Goal: Task Accomplishment & Management: Manage account settings

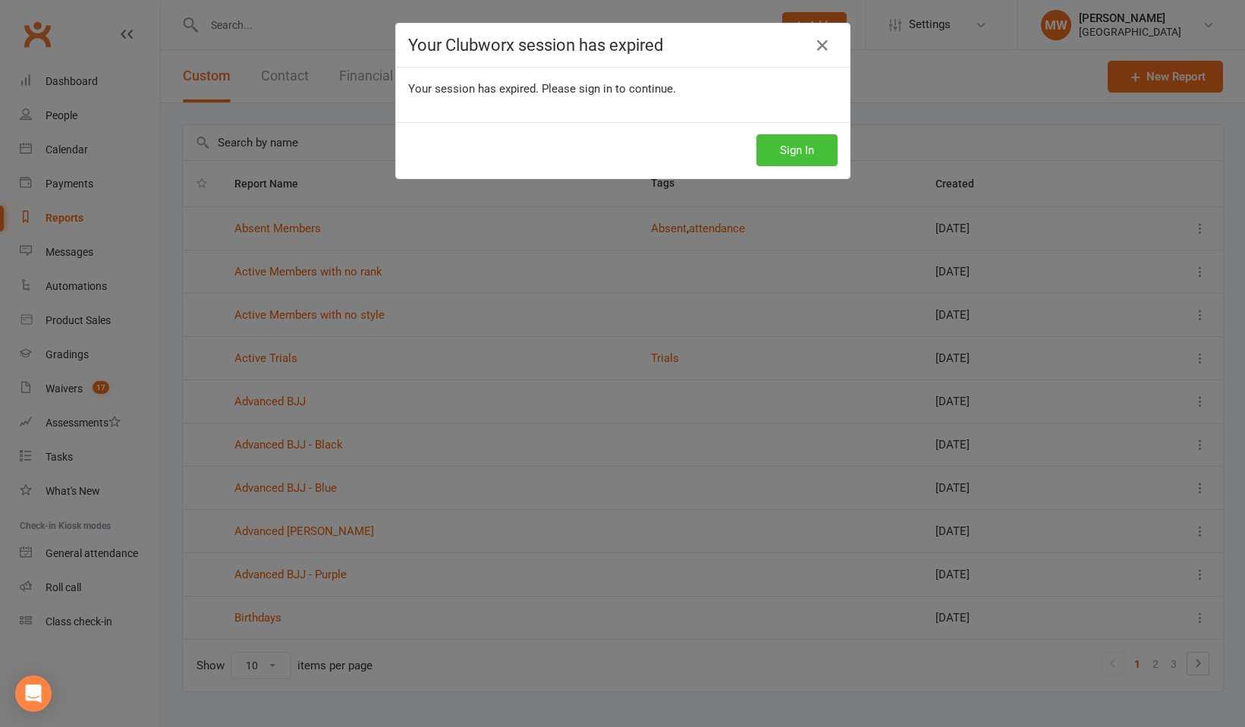
click at [800, 144] on button "Sign In" at bounding box center [796, 150] width 81 height 32
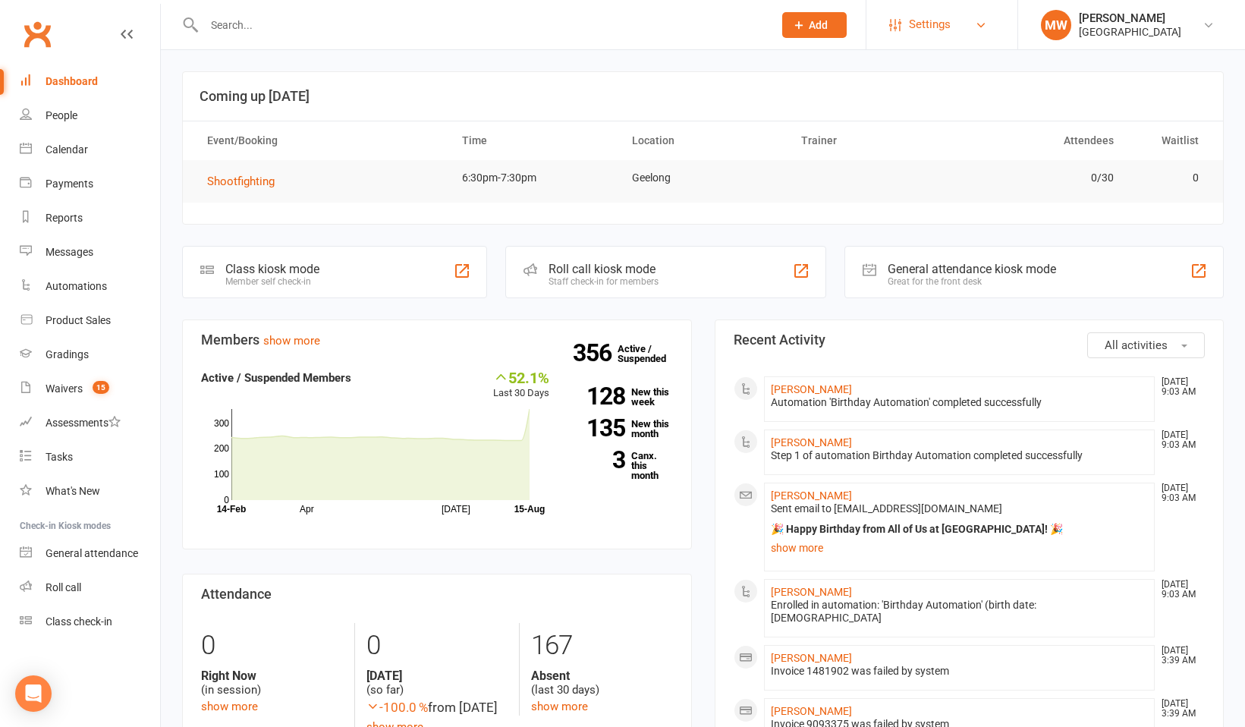
click at [954, 30] on link "Settings" at bounding box center [941, 25] width 105 height 34
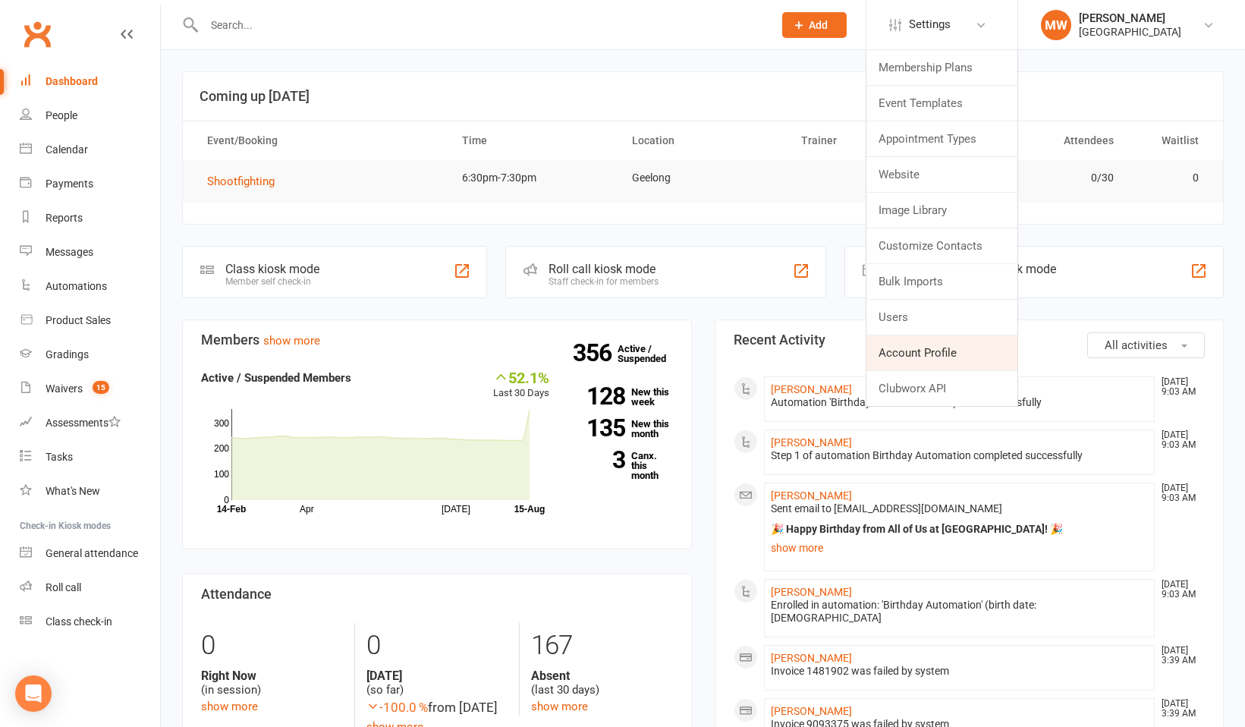
click at [933, 352] on link "Account Profile" at bounding box center [941, 352] width 151 height 35
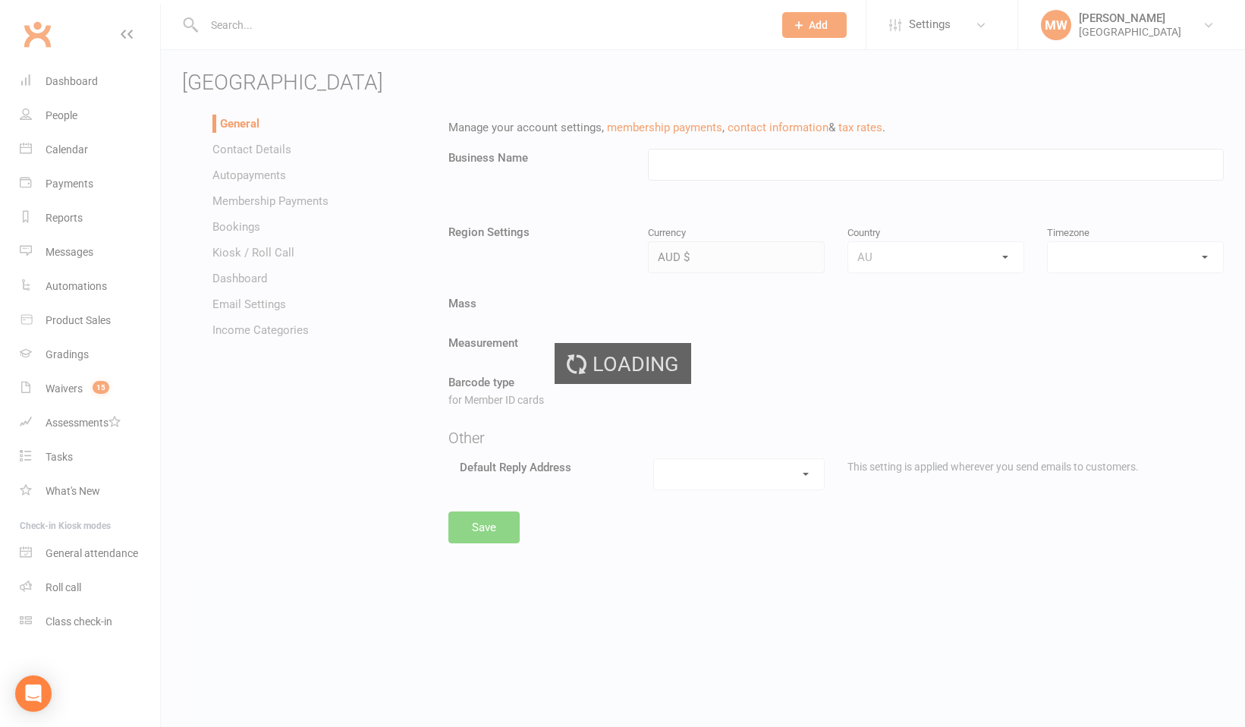
type input "[GEOGRAPHIC_DATA]"
select select "Australia/Melbourne"
select select "melissa@redcatacademy.com.au"
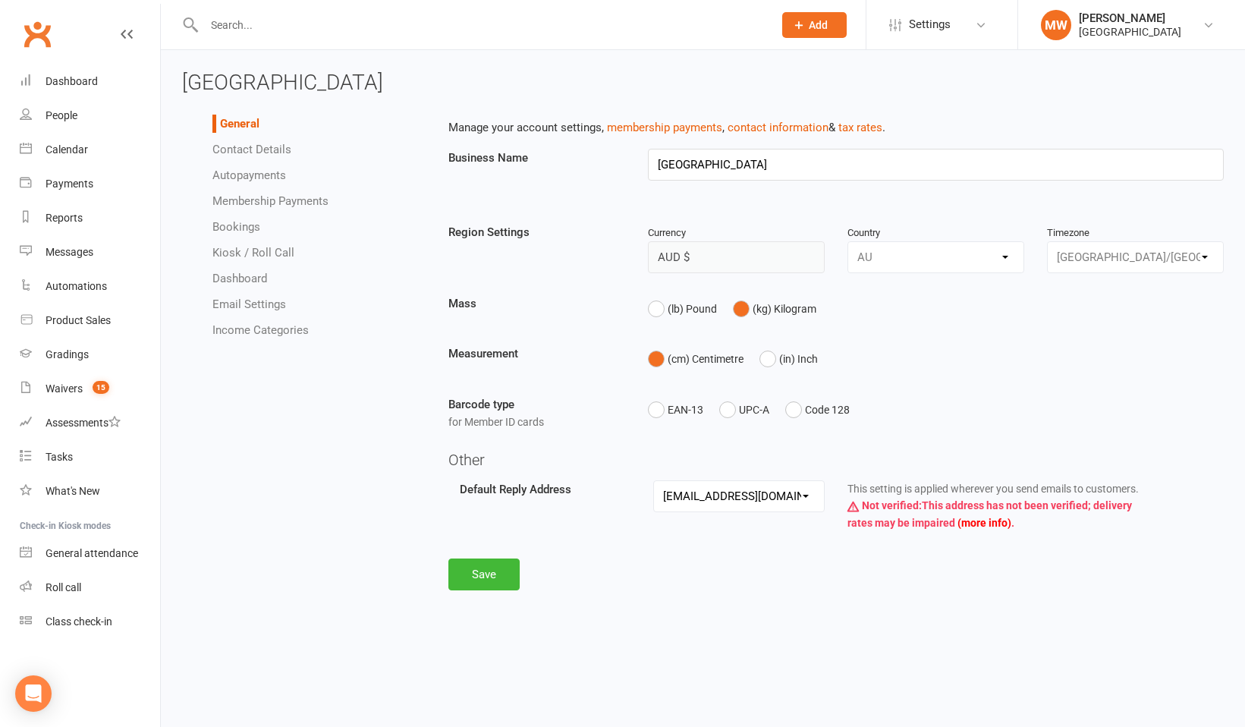
click at [265, 202] on link "Membership Payments" at bounding box center [270, 201] width 116 height 14
select select "1907"
select select "allow_make_up_classes_for_expired_memberships_up_to_90d"
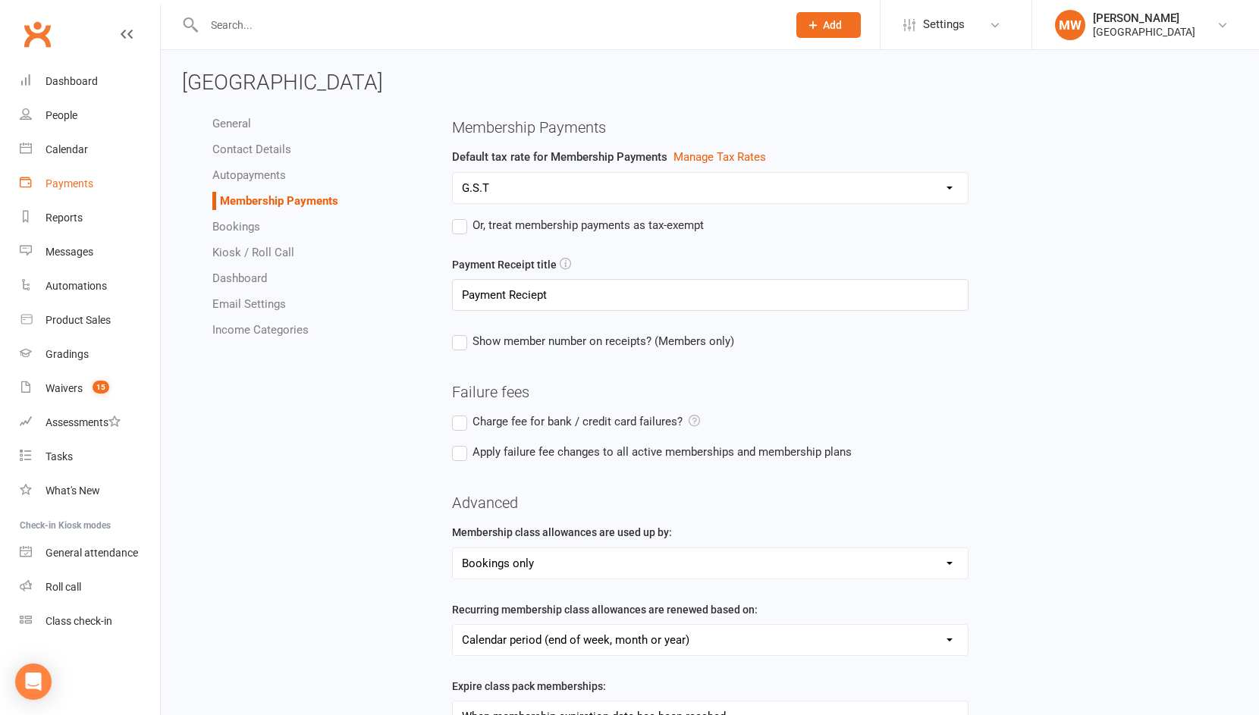
click at [76, 189] on div "Payments" at bounding box center [70, 184] width 48 height 12
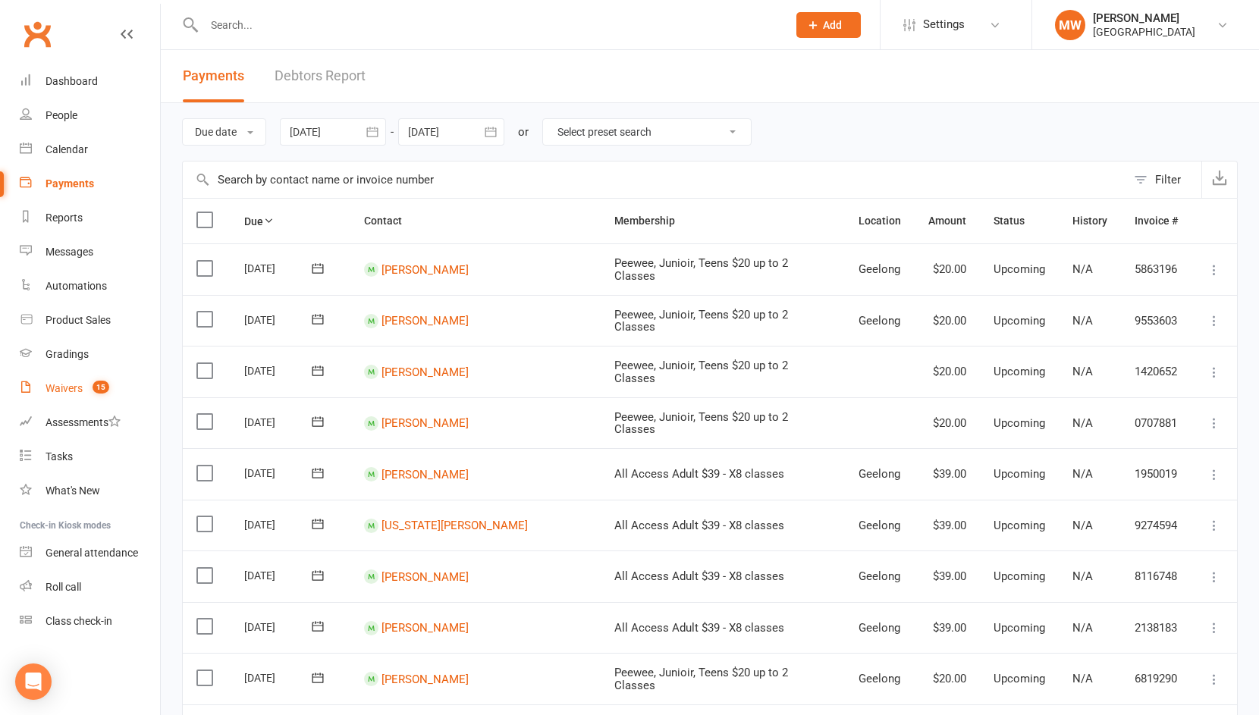
click at [88, 390] on count-badge "15" at bounding box center [97, 388] width 24 height 12
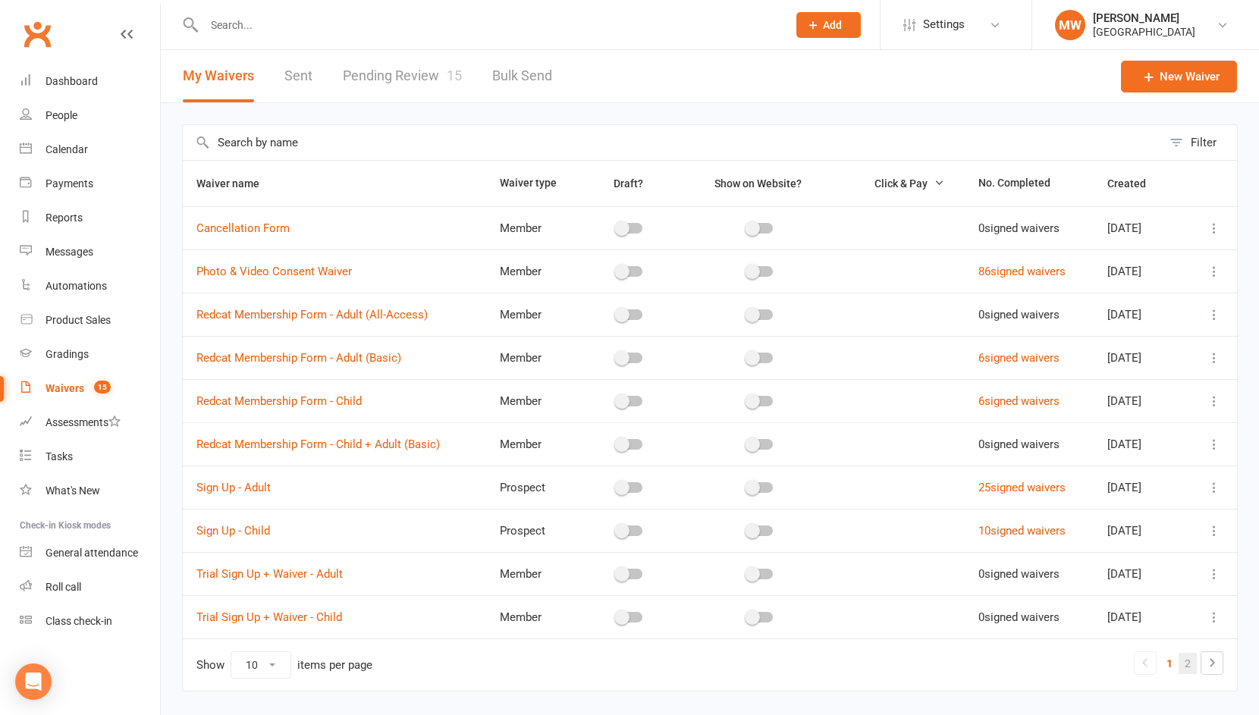
click at [1187, 665] on link "2" at bounding box center [1188, 663] width 18 height 21
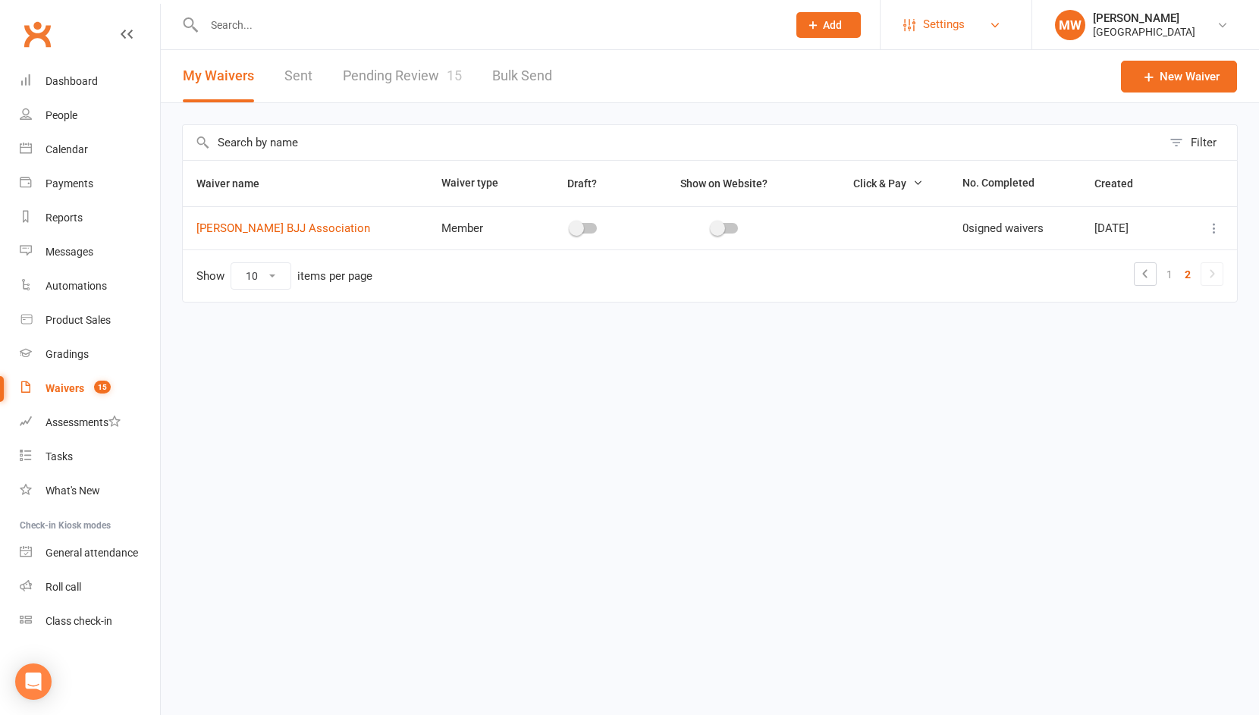
click at [947, 24] on span "Settings" at bounding box center [944, 25] width 42 height 34
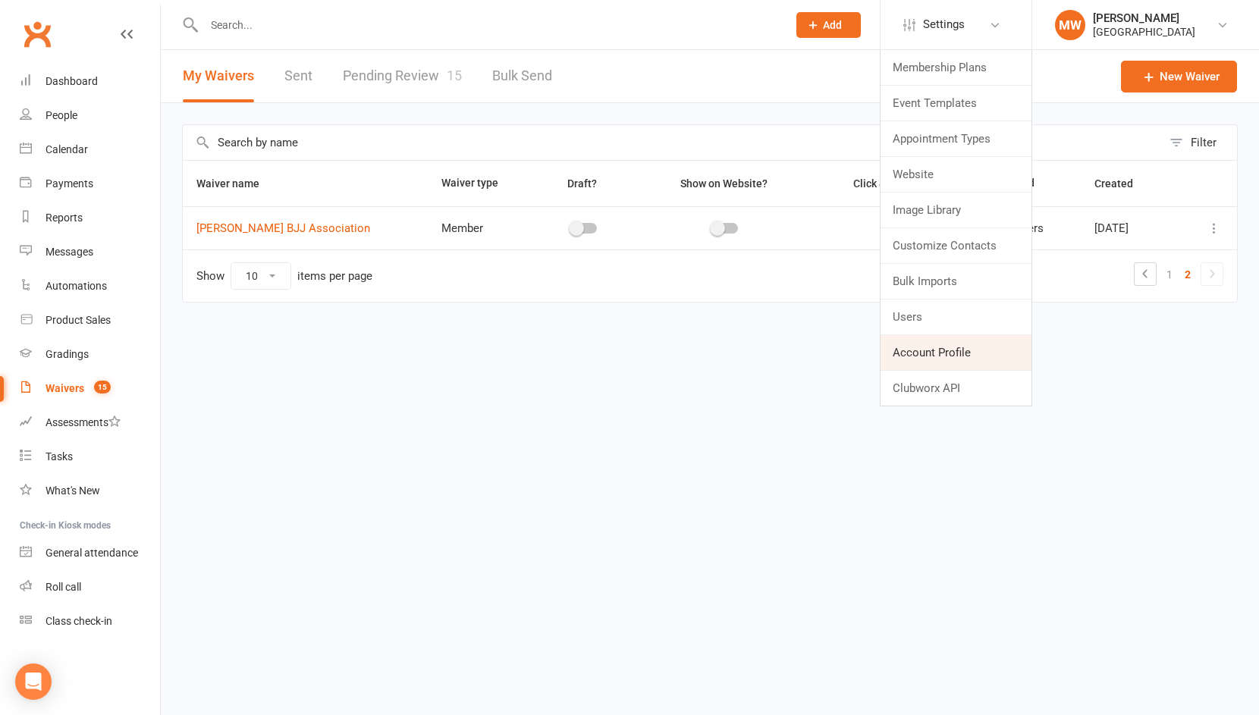
click at [934, 357] on link "Account Profile" at bounding box center [956, 352] width 151 height 35
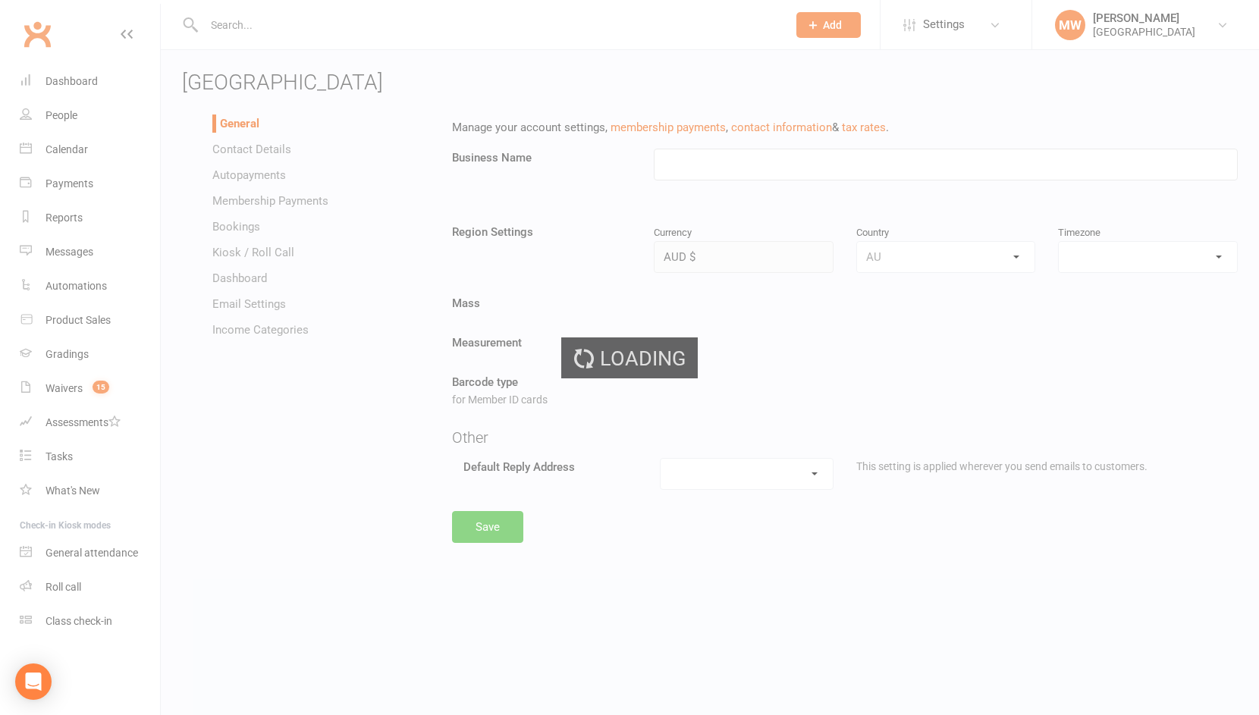
type input "[GEOGRAPHIC_DATA]"
select select "Australia/Melbourne"
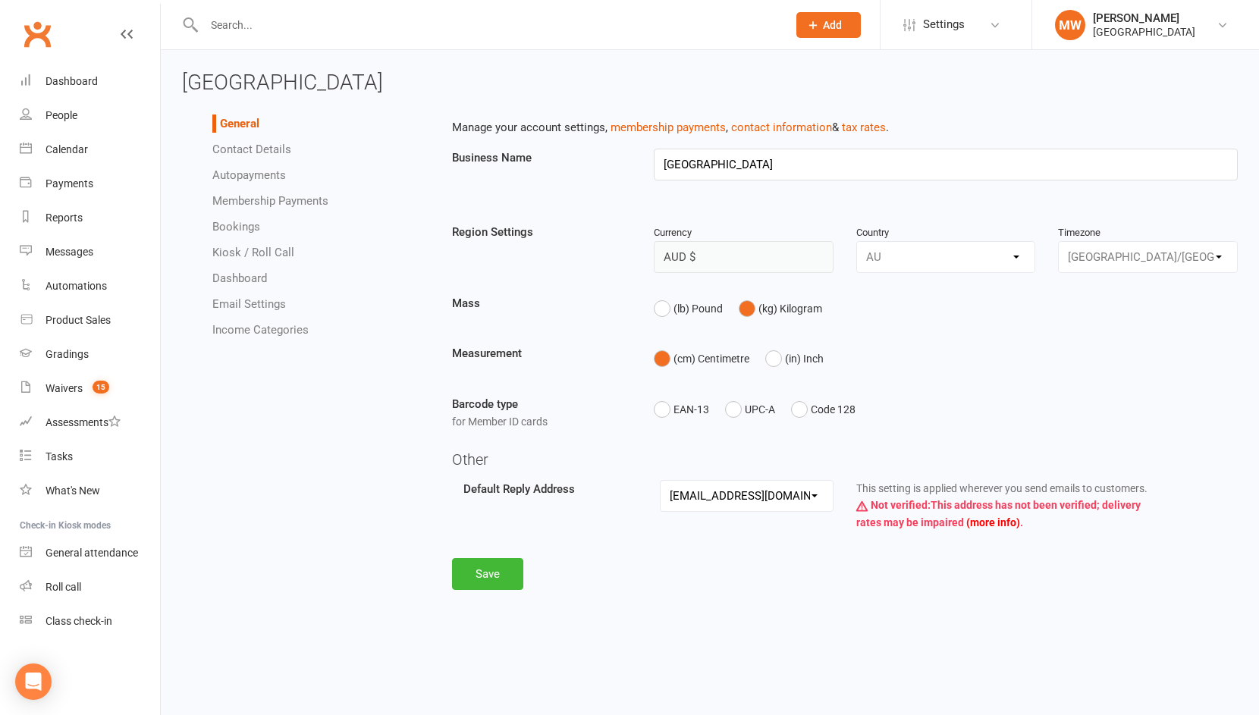
click at [814, 495] on select "hello@clubworx.com melissa@redcatacademy.com.au john@bjj.com.au felix@bjj.com.a…" at bounding box center [747, 496] width 172 height 30
select select "melissa@bjj.com.au"
click at [493, 577] on button "Save" at bounding box center [487, 574] width 71 height 32
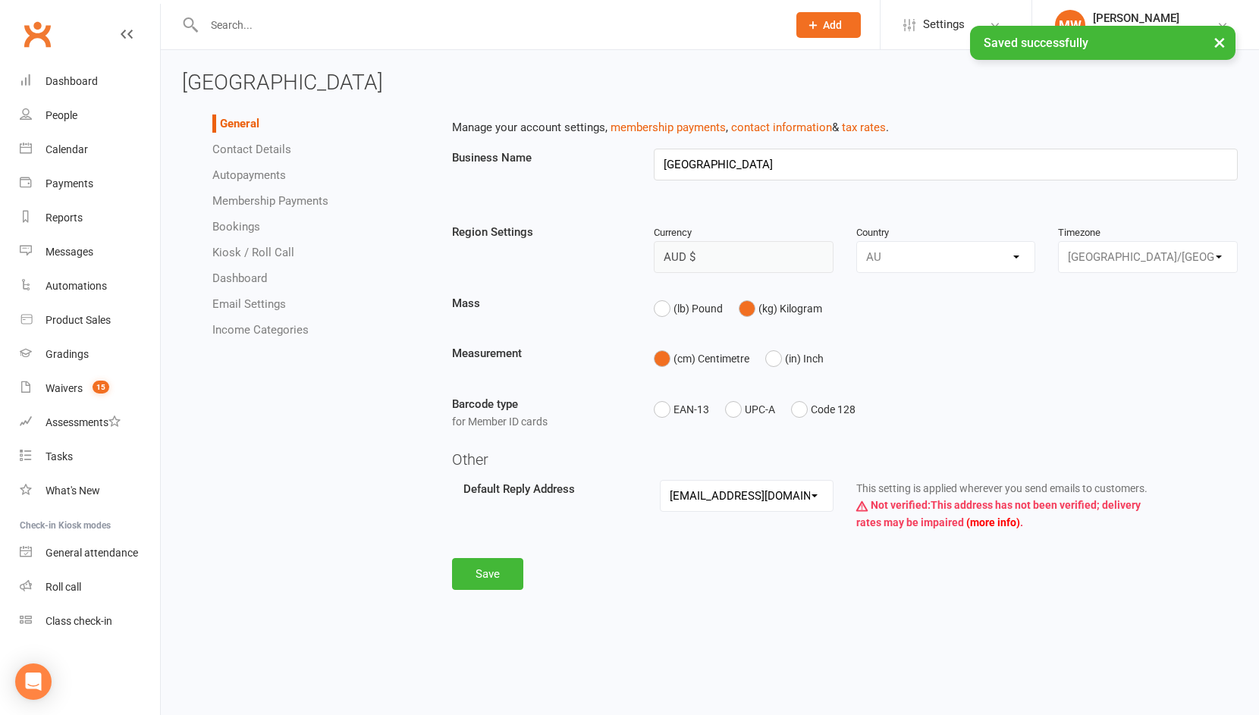
click at [1041, 82] on h3 "[GEOGRAPHIC_DATA]" at bounding box center [710, 83] width 1056 height 24
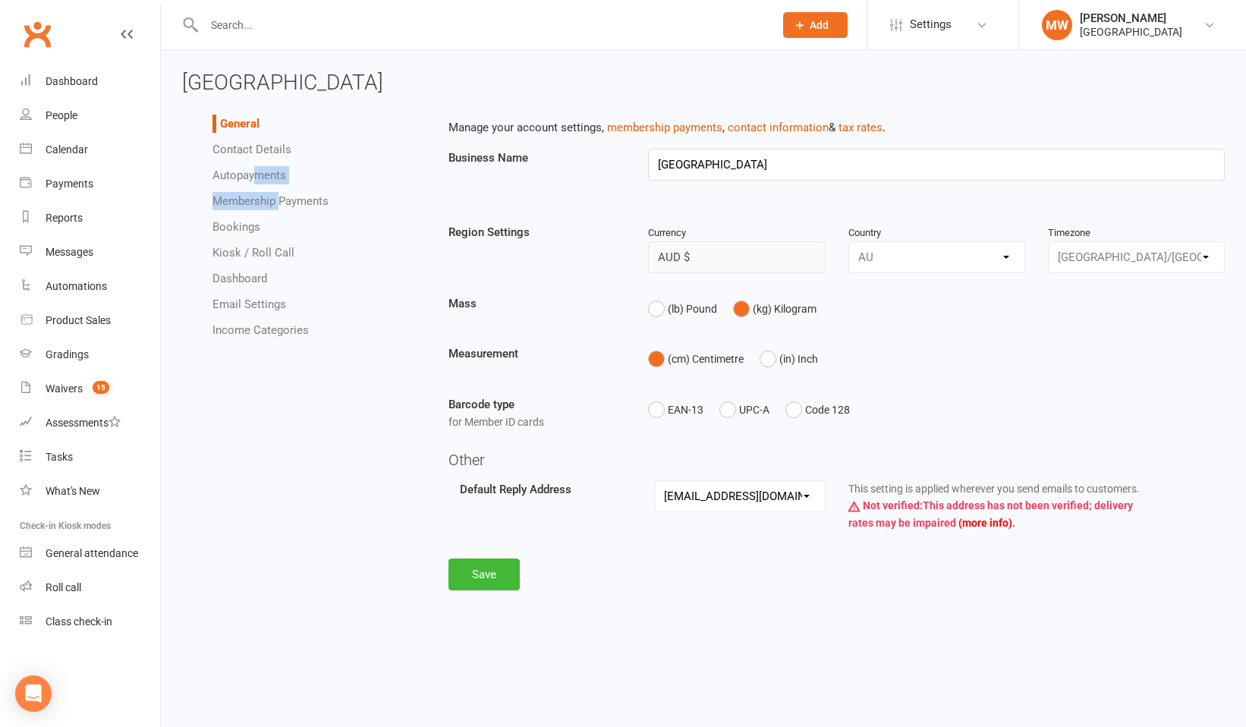
drag, startPoint x: 278, startPoint y: 203, endPoint x: 252, endPoint y: 173, distance: 40.3
click at [252, 172] on ul "General Contact Details Autopayments Membership Payments Bookings Kiosk / Roll …" at bounding box center [304, 227] width 244 height 225
click at [252, 173] on link "Autopayments" at bounding box center [249, 175] width 74 height 14
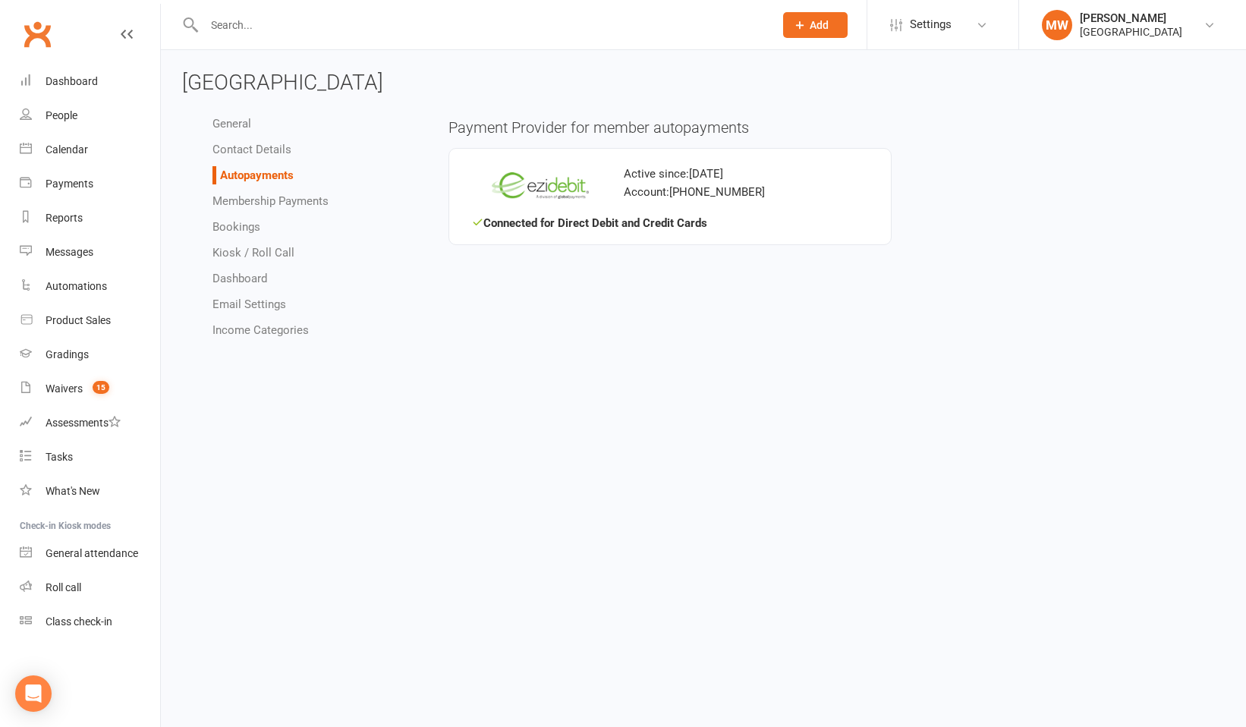
click at [245, 202] on link "Membership Payments" at bounding box center [270, 201] width 116 height 14
select select "1907"
select select "allow_make_up_classes_for_expired_memberships_up_to_90d"
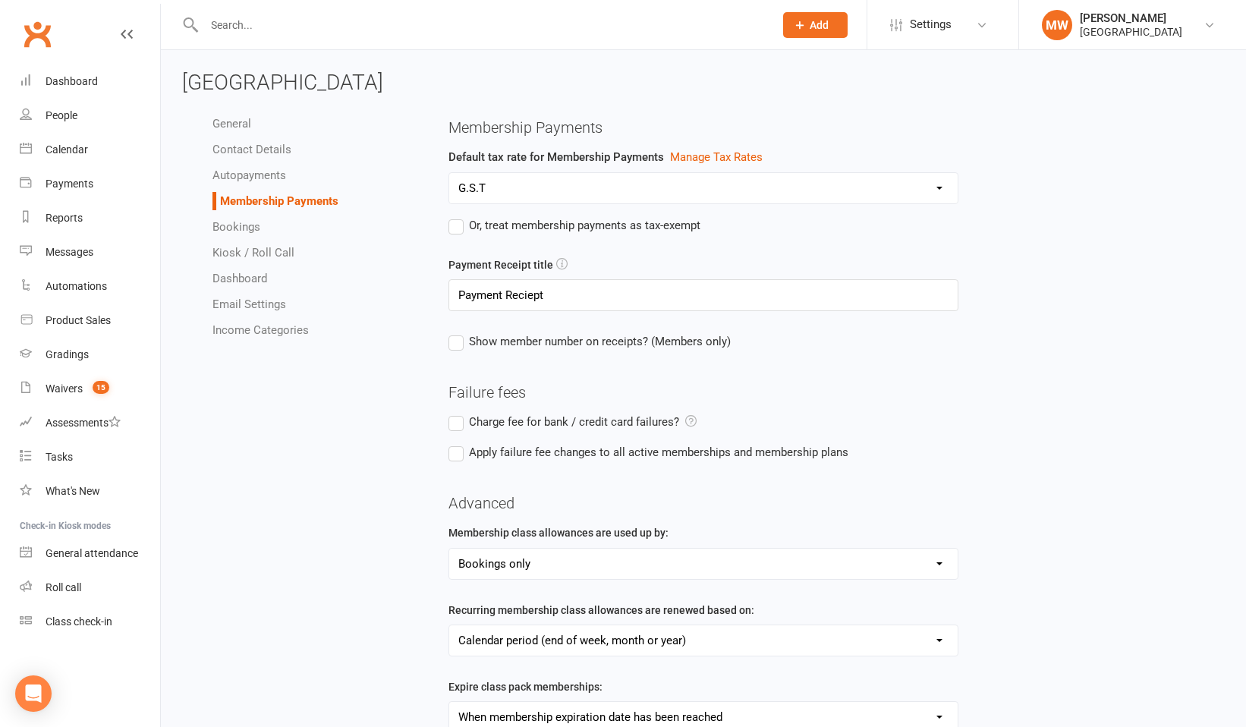
click at [240, 154] on link "Contact Details" at bounding box center [251, 150] width 79 height 14
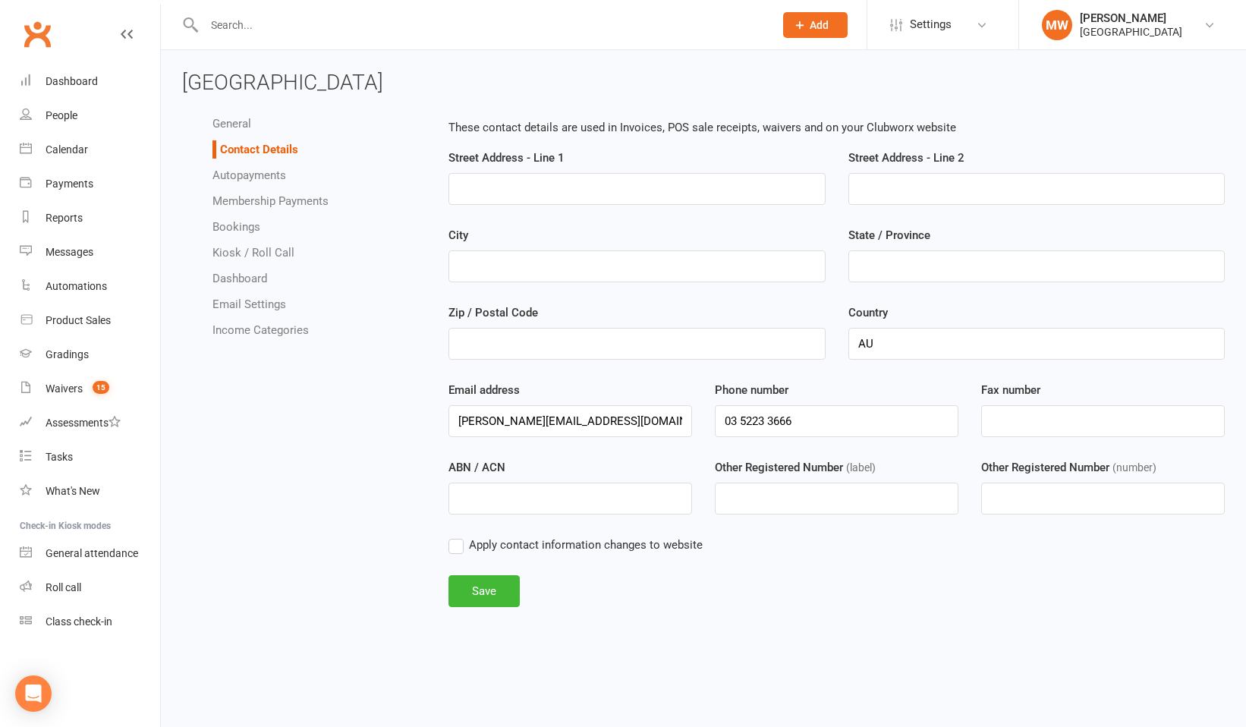
click at [232, 279] on link "Dashboard" at bounding box center [239, 279] width 55 height 14
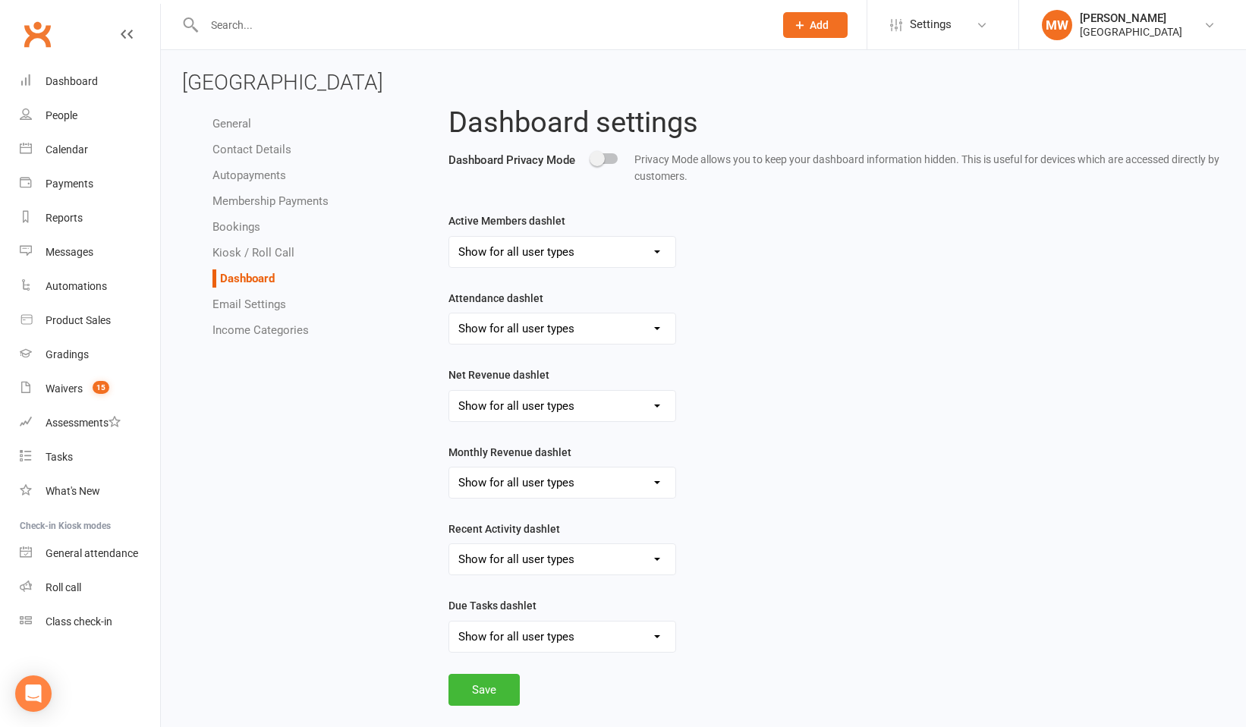
click at [232, 300] on link "Email Settings" at bounding box center [249, 304] width 74 height 14
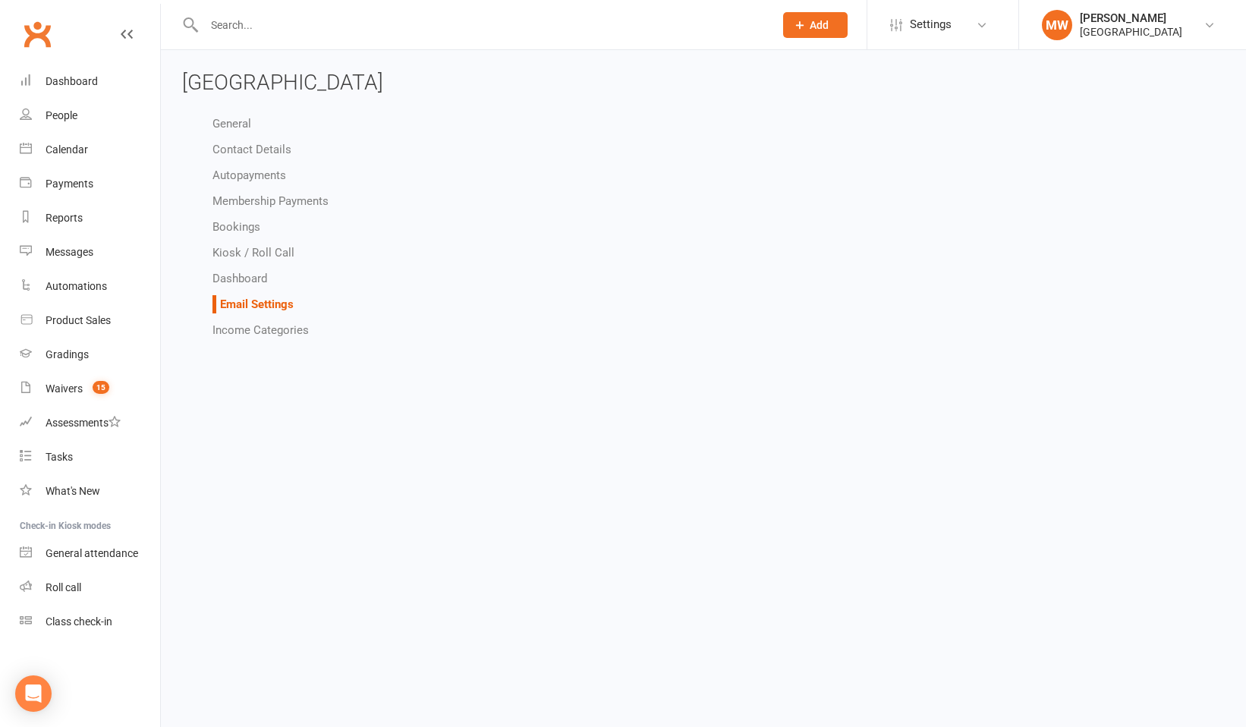
click at [234, 328] on link "Income Categories" at bounding box center [260, 330] width 96 height 14
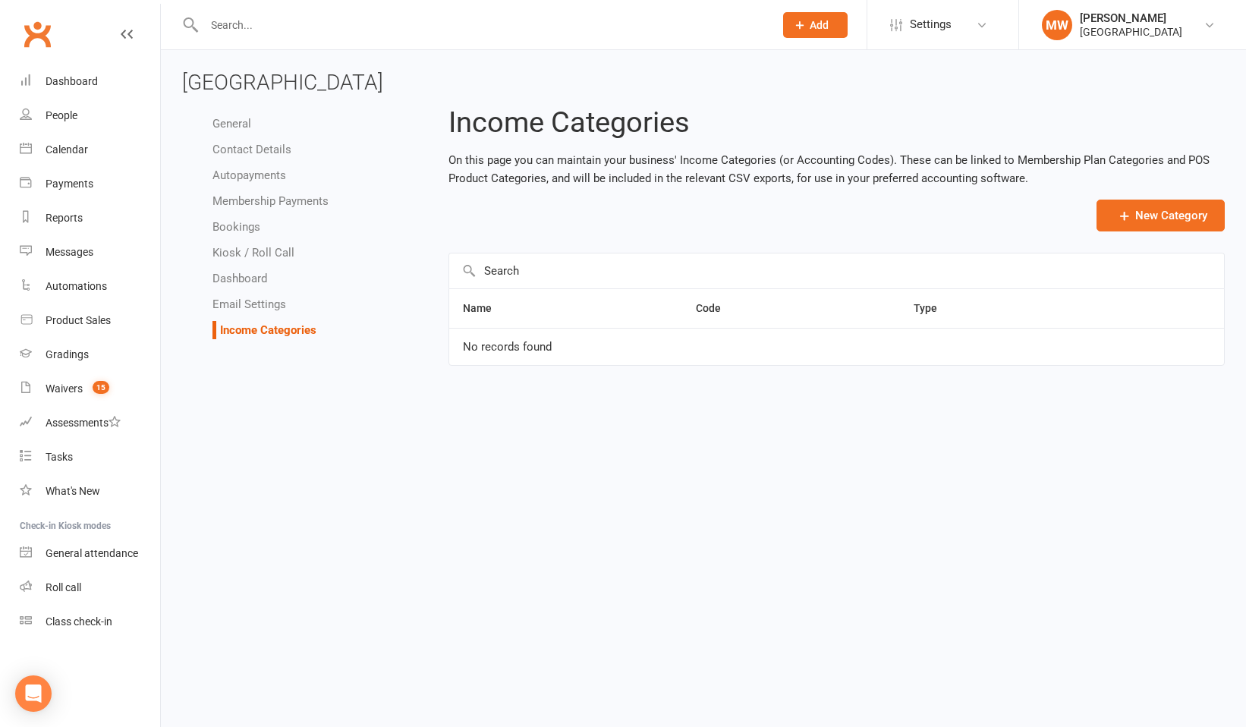
click at [235, 123] on link "General" at bounding box center [231, 124] width 39 height 14
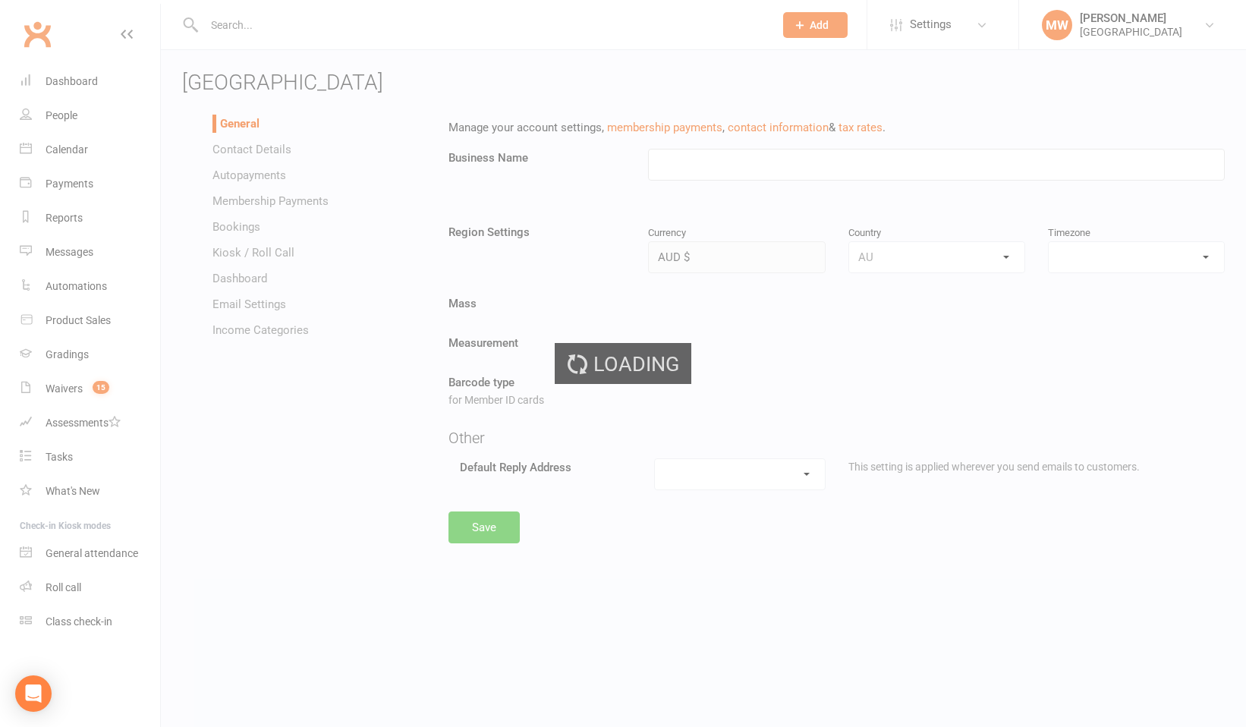
type input "[GEOGRAPHIC_DATA]"
select select "Australia/Melbourne"
select select "melissa@bjj.com.au"
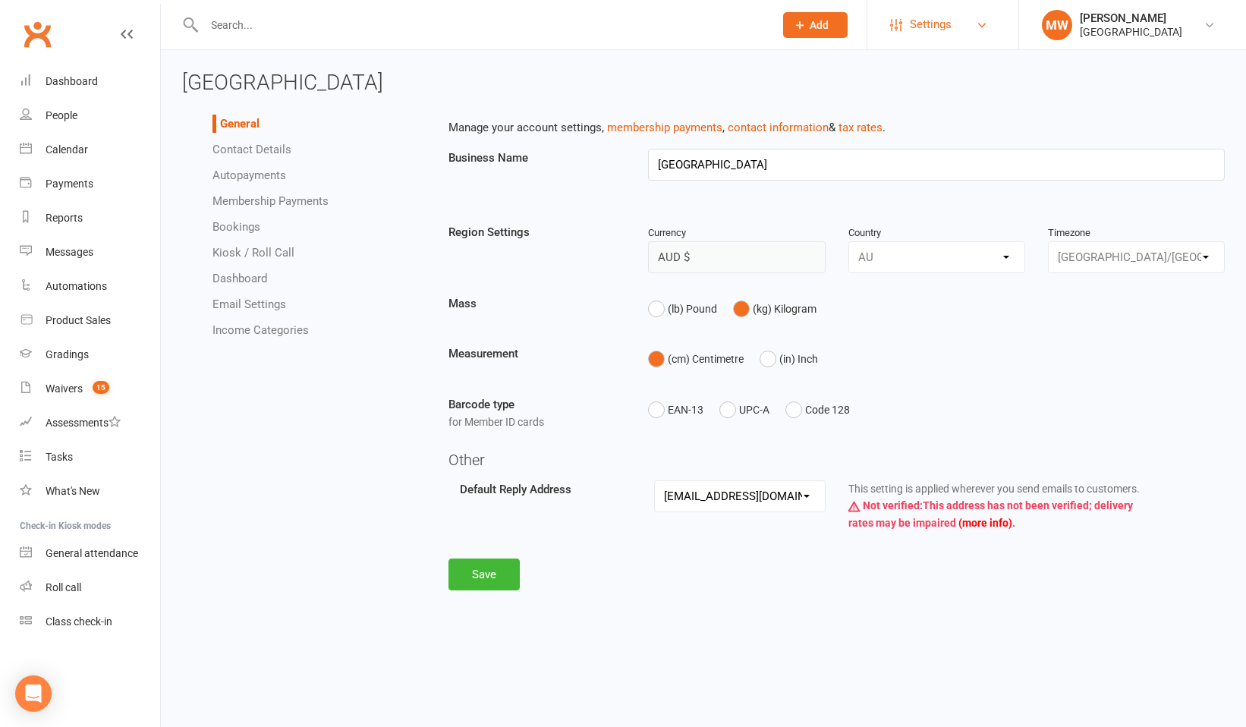
click at [957, 30] on link "Settings" at bounding box center [942, 25] width 105 height 34
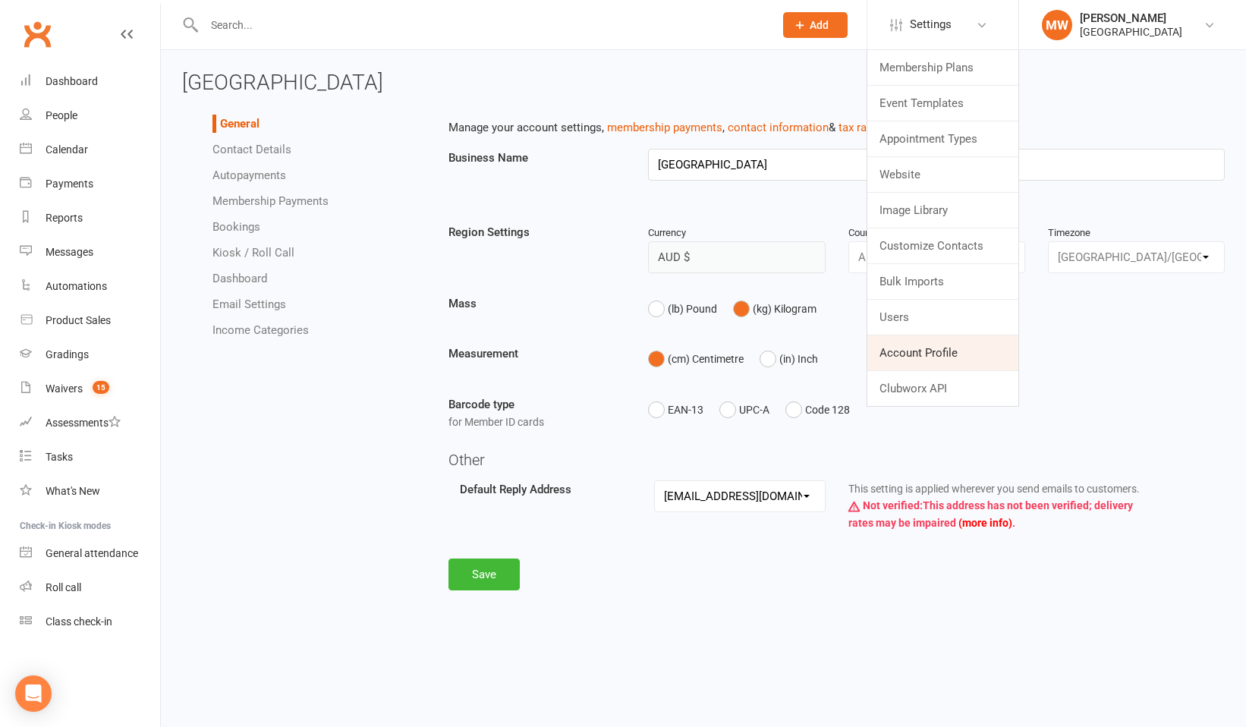
click at [899, 358] on link "Account Profile" at bounding box center [942, 352] width 151 height 35
